Goal: Information Seeking & Learning: Understand process/instructions

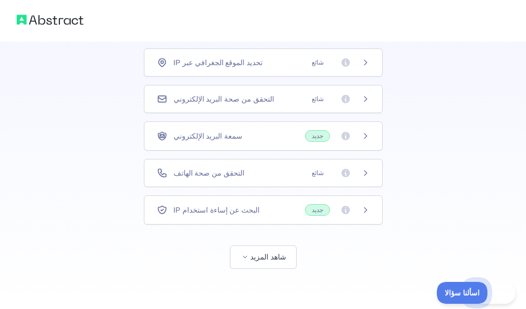
scroll to position [74, 0]
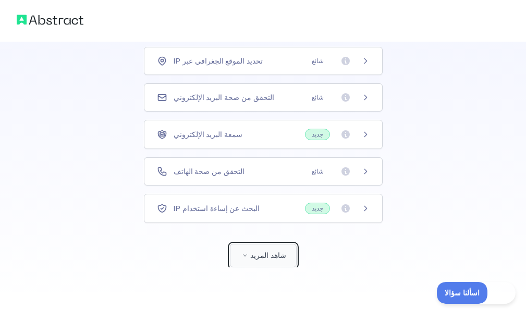
click at [264, 256] on font "شاهد المزيد" at bounding box center [268, 255] width 36 height 8
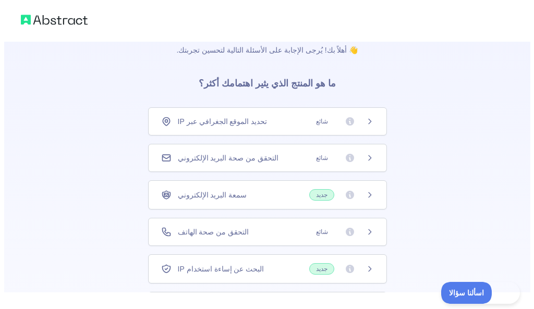
scroll to position [0, 0]
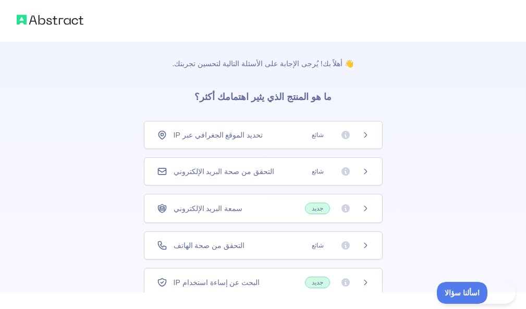
click at [361, 135] on icon at bounding box center [365, 135] width 8 height 8
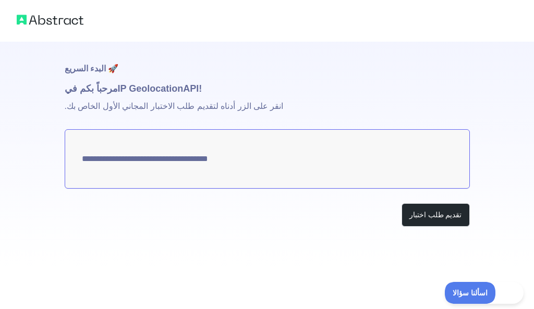
type textarea "**********"
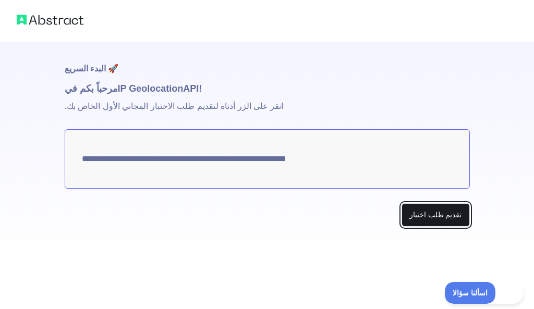
click at [432, 213] on font "تقديم طلب اختبار" at bounding box center [435, 215] width 53 height 8
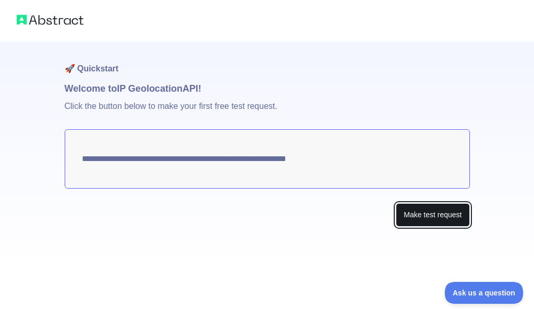
click at [429, 213] on button "Make test request" at bounding box center [431, 214] width 73 height 23
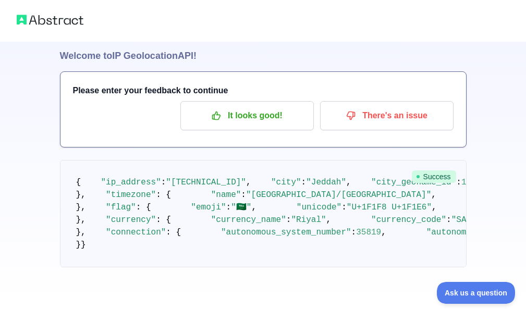
scroll to position [7, 0]
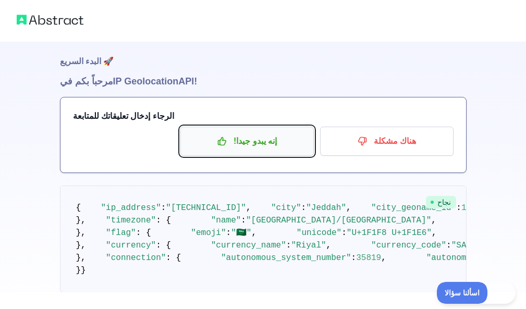
click at [252, 145] on font "إنه يبدو جيدا!" at bounding box center [254, 141] width 43 height 9
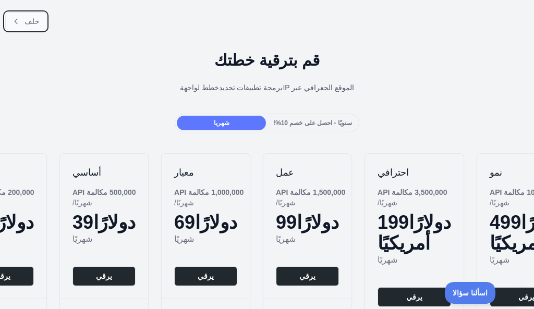
click at [22, 23] on button "خلف" at bounding box center [25, 22] width 41 height 18
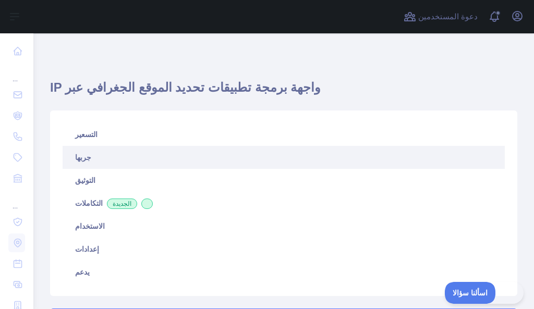
click at [381, 86] on h1 "واجهة برمجة تطبيقات تحديد الموقع الجغرافي عبر IP" at bounding box center [283, 91] width 467 height 25
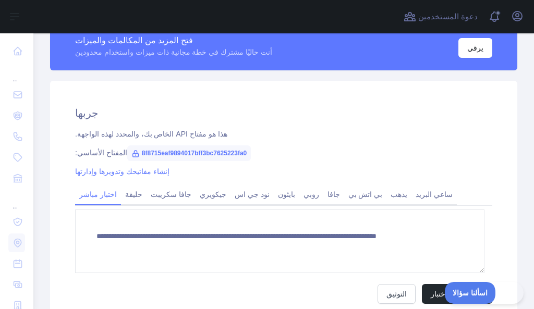
scroll to position [313, 0]
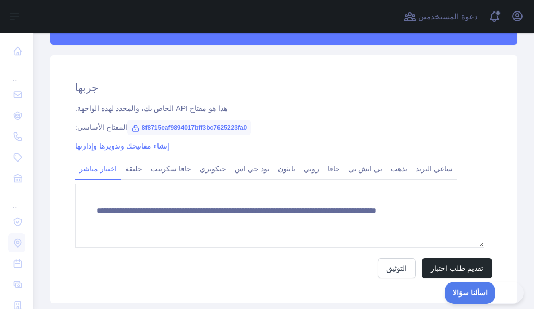
click at [212, 128] on font "8f8715eaf9894017bff3bc7625223fa0" at bounding box center [194, 127] width 105 height 7
copy font "8f8715eaf9894017bff3bc7625223fa0"
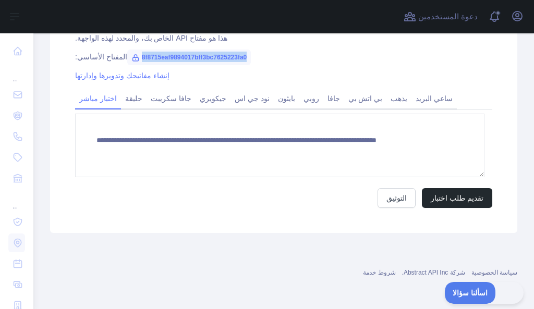
scroll to position [384, 0]
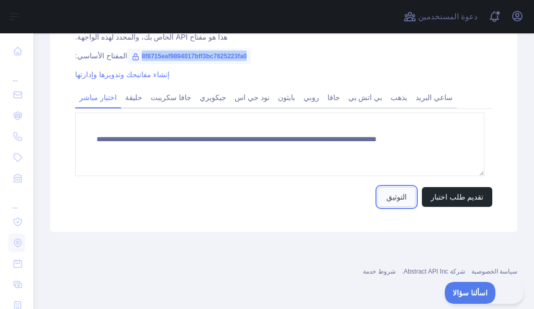
click at [386, 200] on font "التوثيق" at bounding box center [396, 197] width 20 height 8
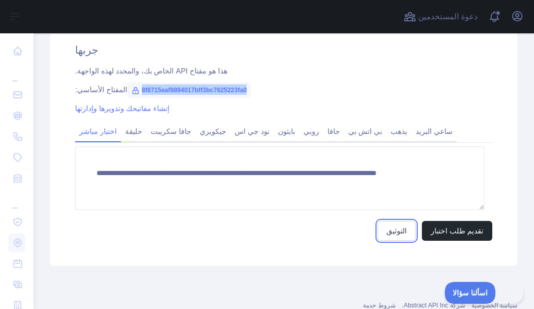
scroll to position [332, 0]
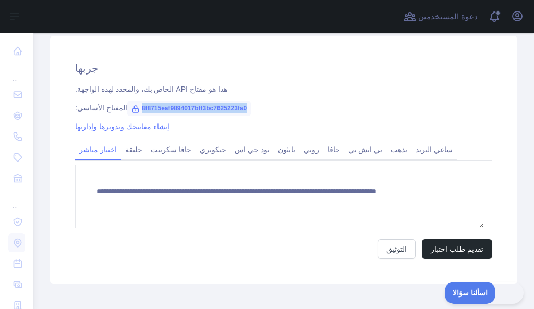
click at [348, 108] on div "المفتاح الأساسي: 8f8715eaf9894017bff3bc7625223fa0" at bounding box center [283, 108] width 417 height 10
click at [136, 129] on font "إنشاء مفاتيحك وتدويرها وإدارتها" at bounding box center [122, 126] width 94 height 8
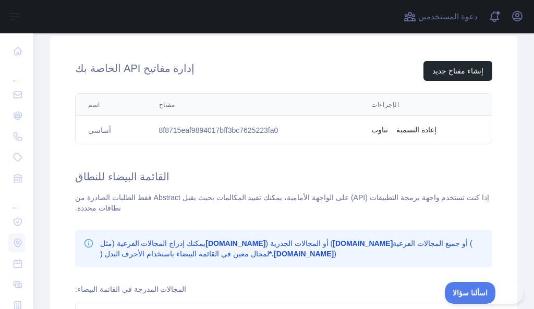
click at [224, 129] on font "8f8715eaf9894017bff3bc7625223fa0" at bounding box center [218, 130] width 119 height 8
copy font "8f8715eaf9894017bff3bc7625223fa0"
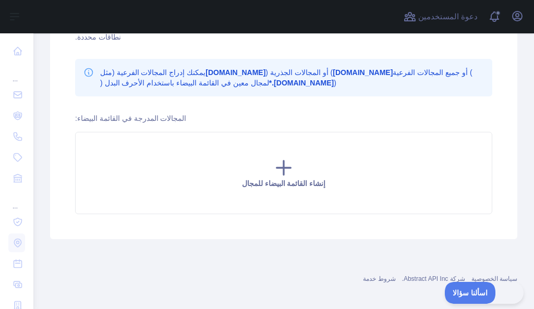
scroll to position [511, 0]
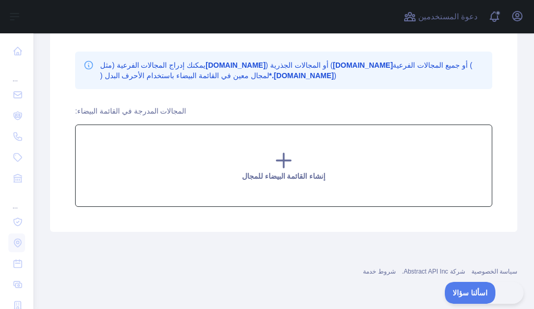
click at [284, 153] on icon at bounding box center [283, 160] width 21 height 21
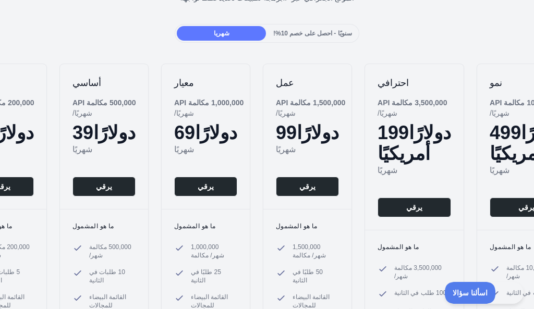
scroll to position [104, 0]
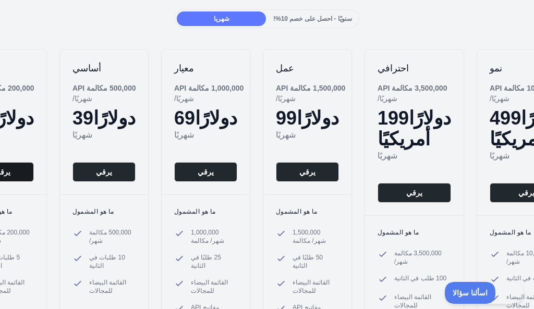
click at [10, 176] on font "يرقي" at bounding box center [2, 172] width 16 height 8
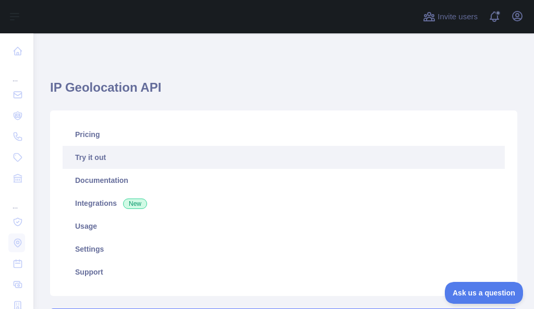
click at [15, 61] on nav "... ... ..." at bounding box center [16, 237] width 17 height 408
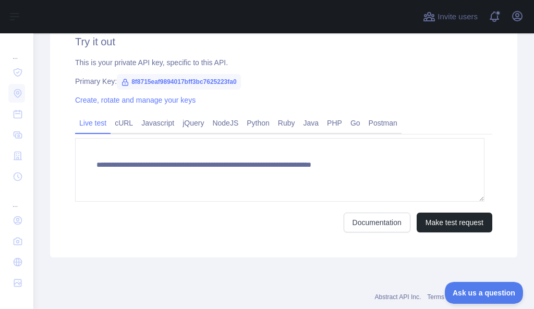
scroll to position [384, 0]
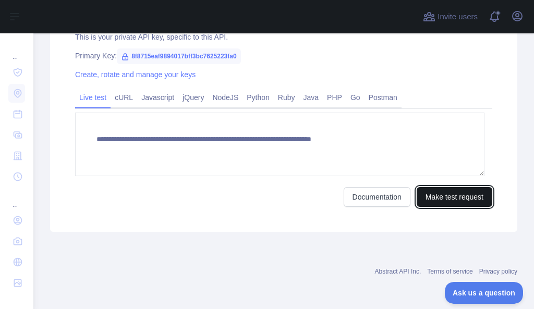
click at [432, 193] on button "Make test request" at bounding box center [454, 197] width 76 height 20
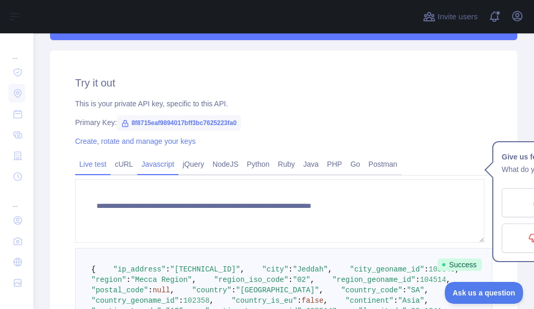
scroll to position [323, 0]
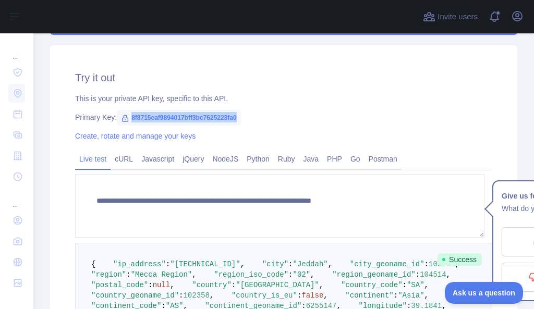
drag, startPoint x: 131, startPoint y: 116, endPoint x: 237, endPoint y: 119, distance: 106.3
click at [237, 119] on span "8f8715eaf9894017bff3bc7625223fa0" at bounding box center [179, 118] width 124 height 16
copy span "8f8715eaf9894017bff3bc7625223fa0"
